Goal: Task Accomplishment & Management: Manage account settings

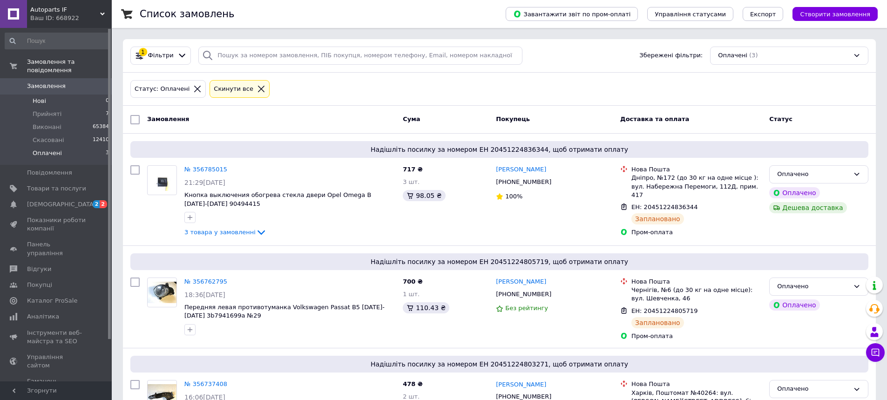
click at [48, 104] on li "Нові 0" at bounding box center [57, 100] width 114 height 13
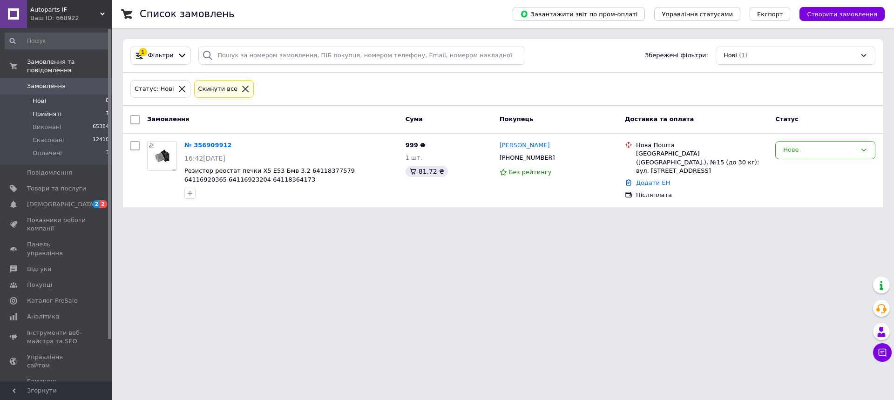
click at [43, 114] on span "Прийняті" at bounding box center [47, 114] width 29 height 8
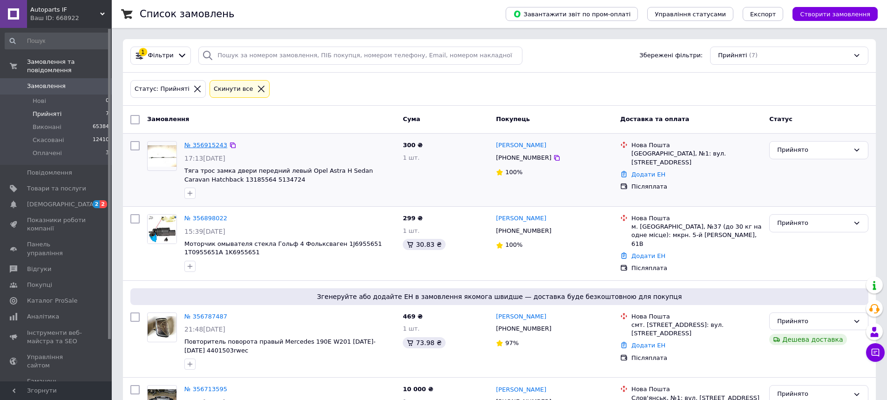
click at [206, 144] on link "№ 356915243" at bounding box center [205, 144] width 43 height 7
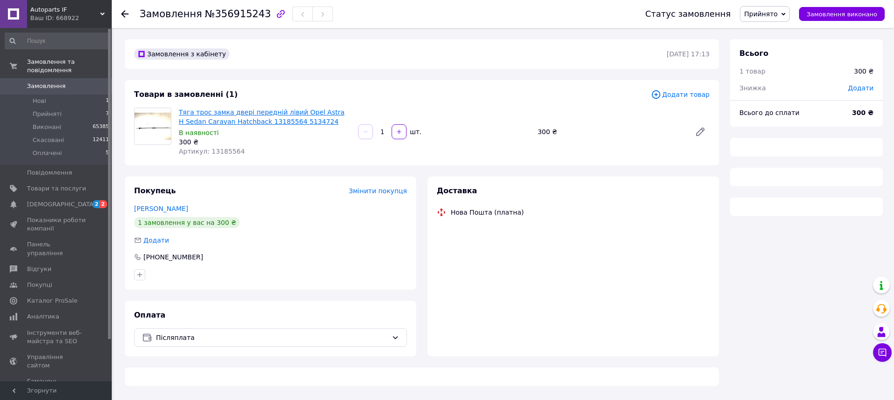
click at [203, 114] on link "Тяга трос замка двері передній лівий Opel Astra H Sedan Caravan Hatchback 13185…" at bounding box center [262, 116] width 166 height 17
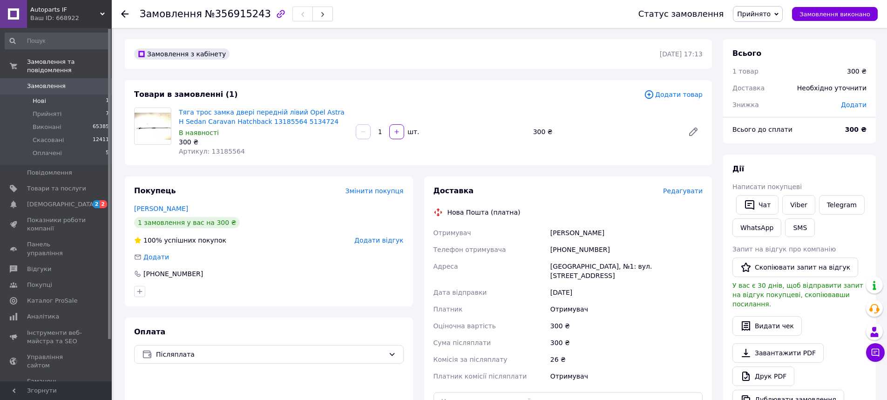
click at [64, 98] on li "Нові 1" at bounding box center [57, 100] width 114 height 13
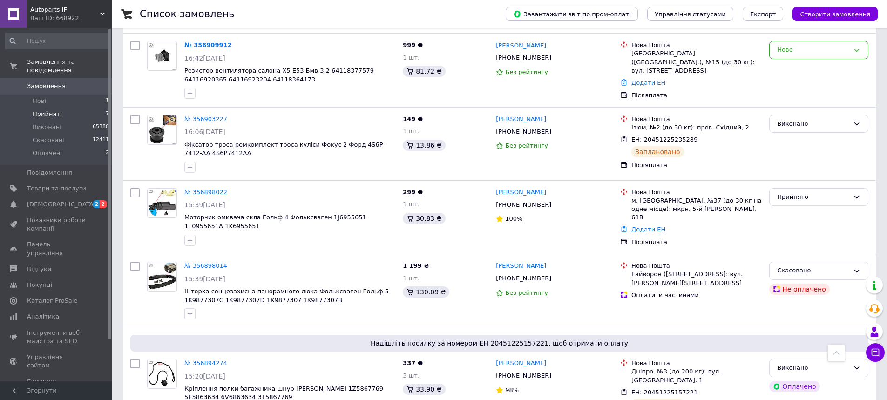
scroll to position [60, 0]
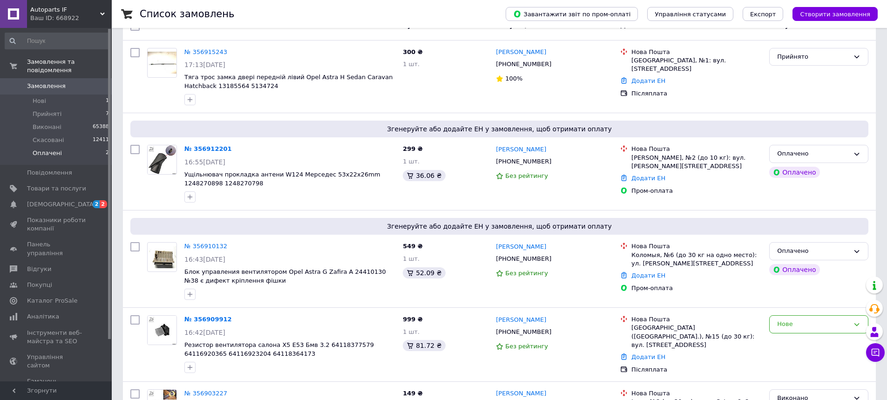
click at [86, 154] on li "Оплачені 2" at bounding box center [57, 156] width 114 height 18
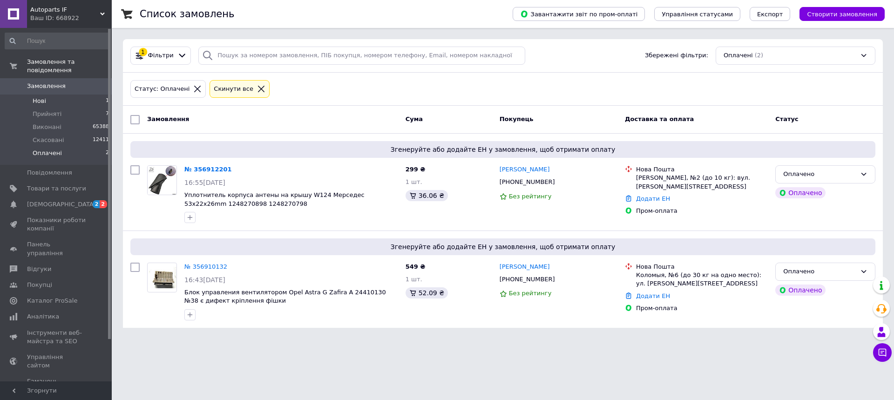
click at [68, 104] on li "Нові 1" at bounding box center [57, 100] width 114 height 13
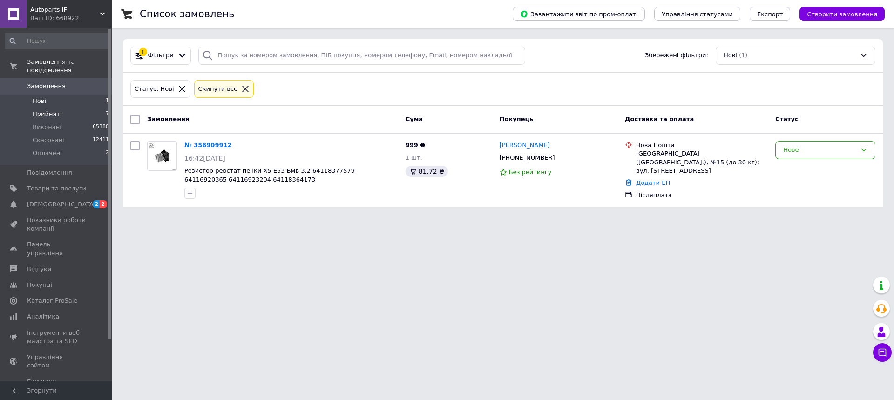
click at [56, 117] on span "Прийняті" at bounding box center [47, 114] width 29 height 8
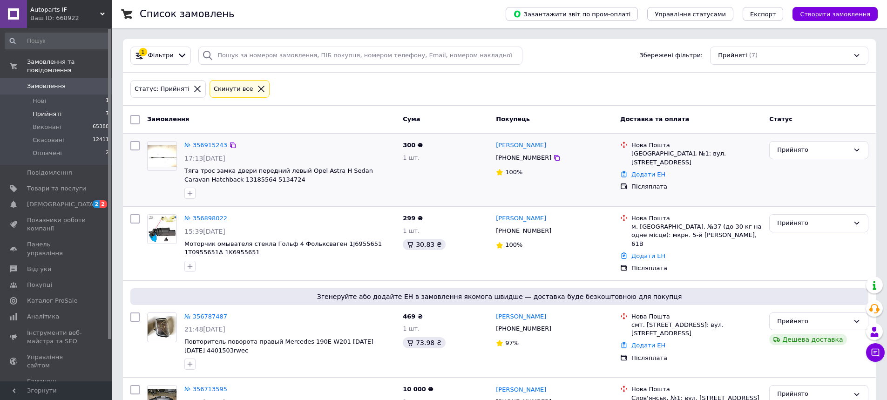
drag, startPoint x: 250, startPoint y: 184, endPoint x: 288, endPoint y: 181, distance: 38.3
click at [287, 181] on div "№ 356915243 17:13[DATE] Тяга трос замка двери передний левый Opel Astra H Sedan…" at bounding box center [290, 169] width 218 height 65
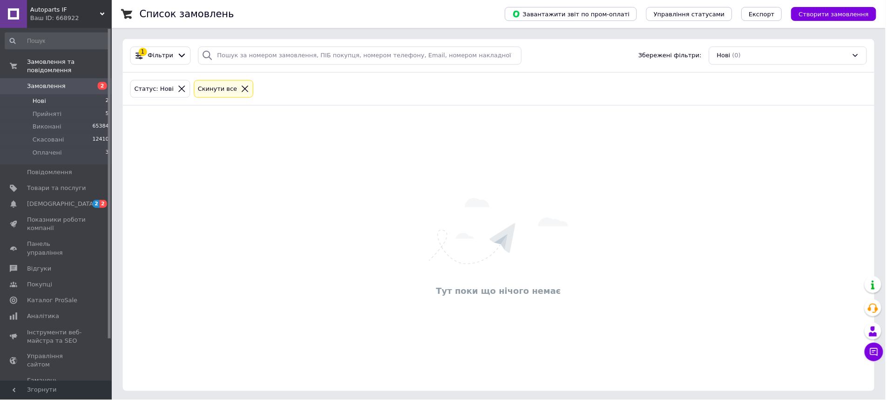
click at [46, 123] on span "Виконані" at bounding box center [47, 127] width 29 height 8
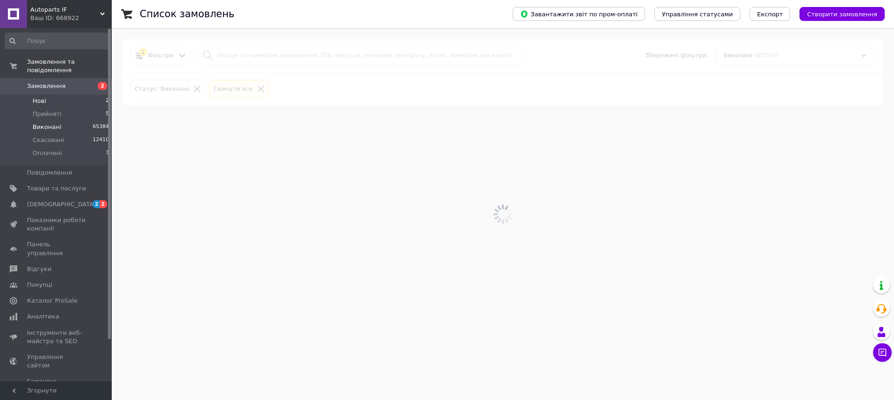
click at [43, 97] on span "Нові" at bounding box center [39, 101] width 13 height 8
click at [46, 103] on li "Нові 2" at bounding box center [57, 100] width 114 height 13
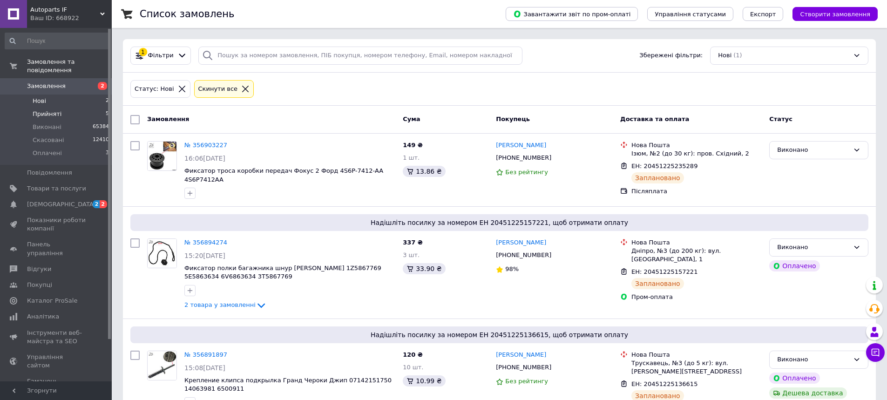
click at [45, 120] on li "Прийняті 5" at bounding box center [57, 114] width 114 height 13
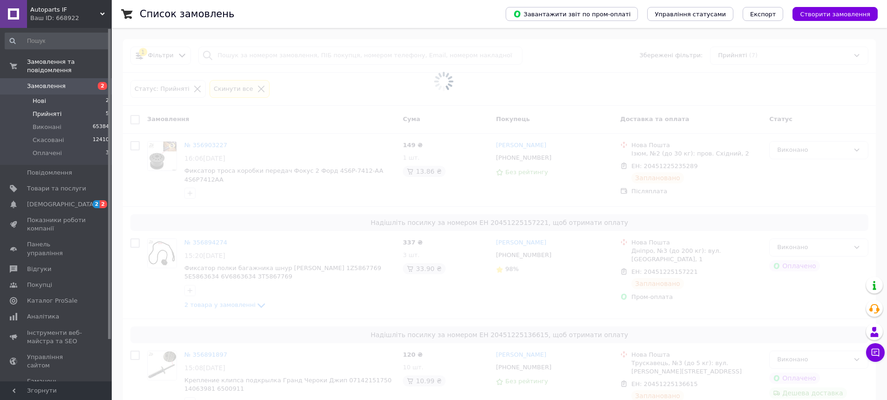
click at [48, 103] on li "Нові 2" at bounding box center [57, 100] width 114 height 13
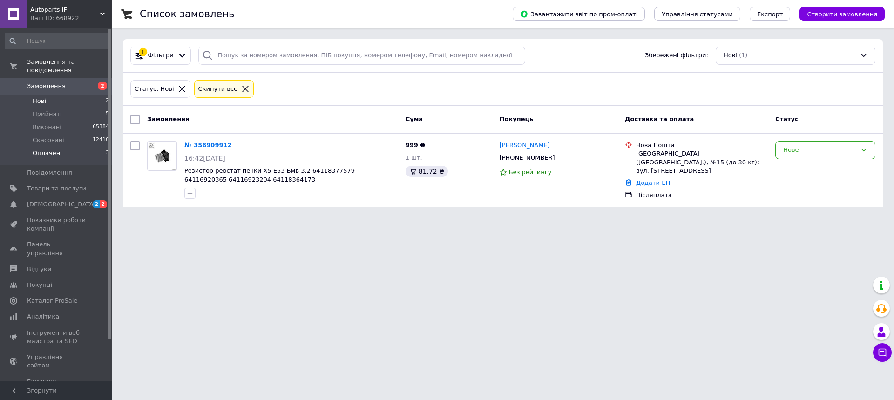
click at [48, 161] on li "Оплачені 3" at bounding box center [57, 156] width 114 height 18
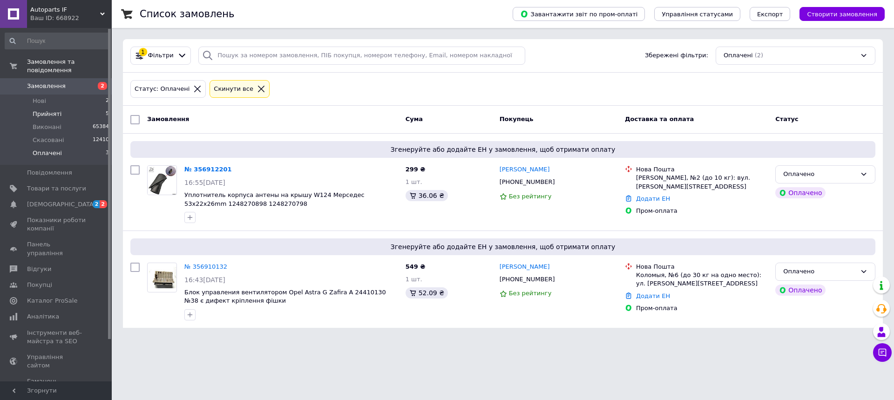
click at [48, 110] on span "Прийняті" at bounding box center [47, 114] width 29 height 8
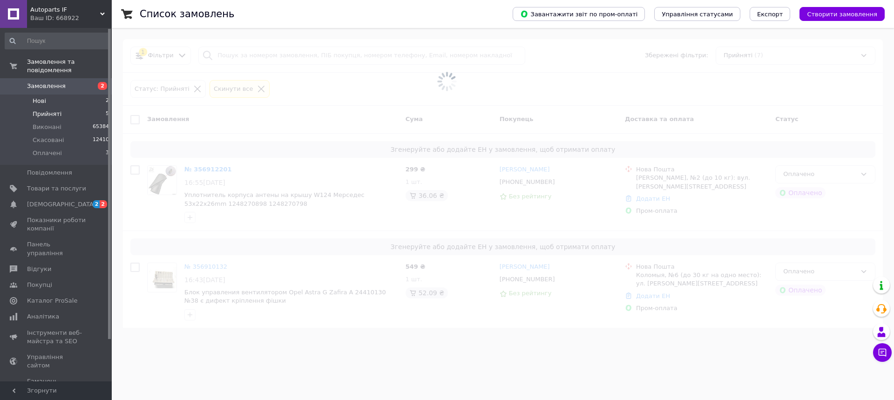
click at [44, 101] on span "Нові" at bounding box center [39, 101] width 13 height 8
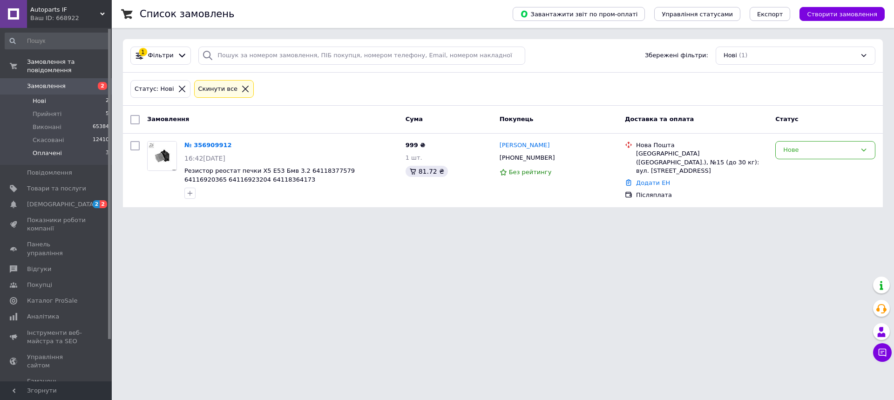
click at [45, 151] on span "Оплачені" at bounding box center [47, 153] width 29 height 8
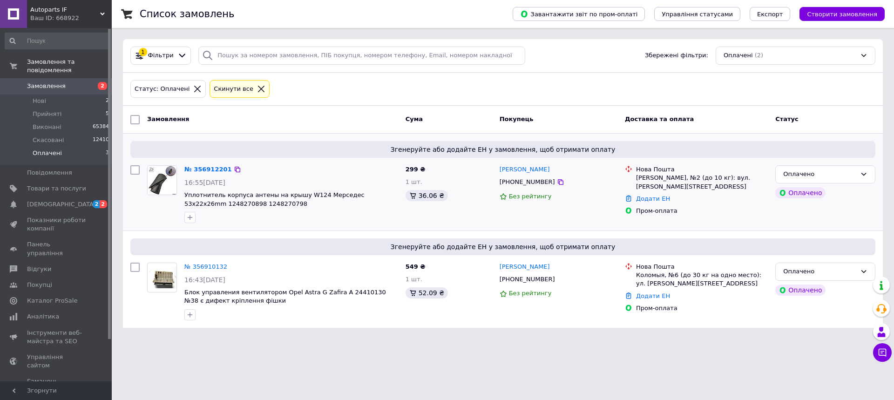
drag, startPoint x: 276, startPoint y: 223, endPoint x: 290, endPoint y: 211, distance: 19.5
click at [290, 211] on div at bounding box center [290, 217] width 217 height 15
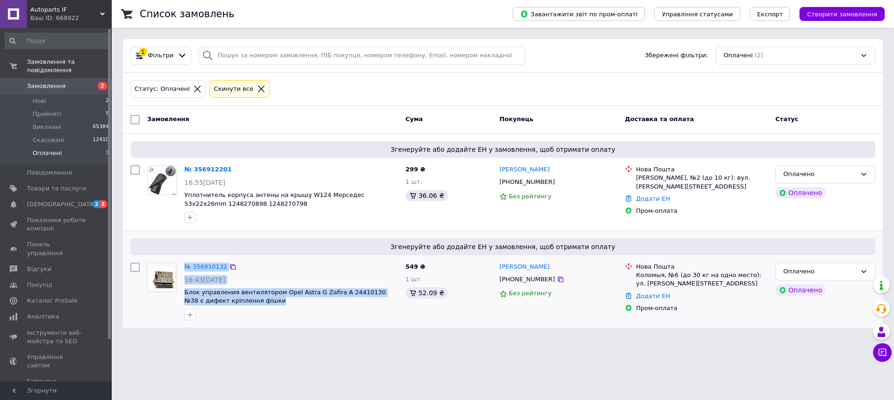
drag, startPoint x: 247, startPoint y: 321, endPoint x: 179, endPoint y: 294, distance: 73.5
click at [179, 294] on div "№ 356910132 16:43, 12.08.2025 Блок управления вентилятором Opel Astra G Zafira …" at bounding box center [272, 291] width 258 height 65
click at [276, 321] on div at bounding box center [290, 314] width 217 height 15
drag, startPoint x: 243, startPoint y: 308, endPoint x: 185, endPoint y: 294, distance: 59.3
click at [185, 294] on div "№ 356910132 16:43, 12.08.2025 Блок управления вентилятором Opel Astra G Zafira …" at bounding box center [291, 291] width 221 height 65
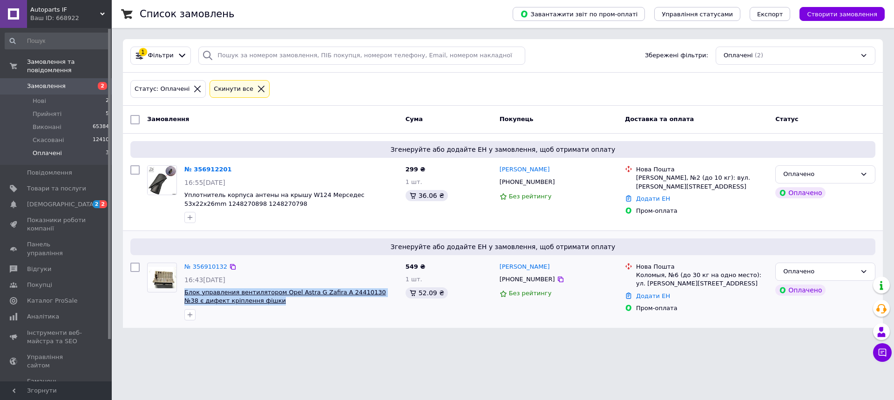
copy div "Блок управления вентилятором Opel Astra G Zafira A 24410130 №38 є дифект кріпле…"
